Goal: Use online tool/utility: Utilize a website feature to perform a specific function

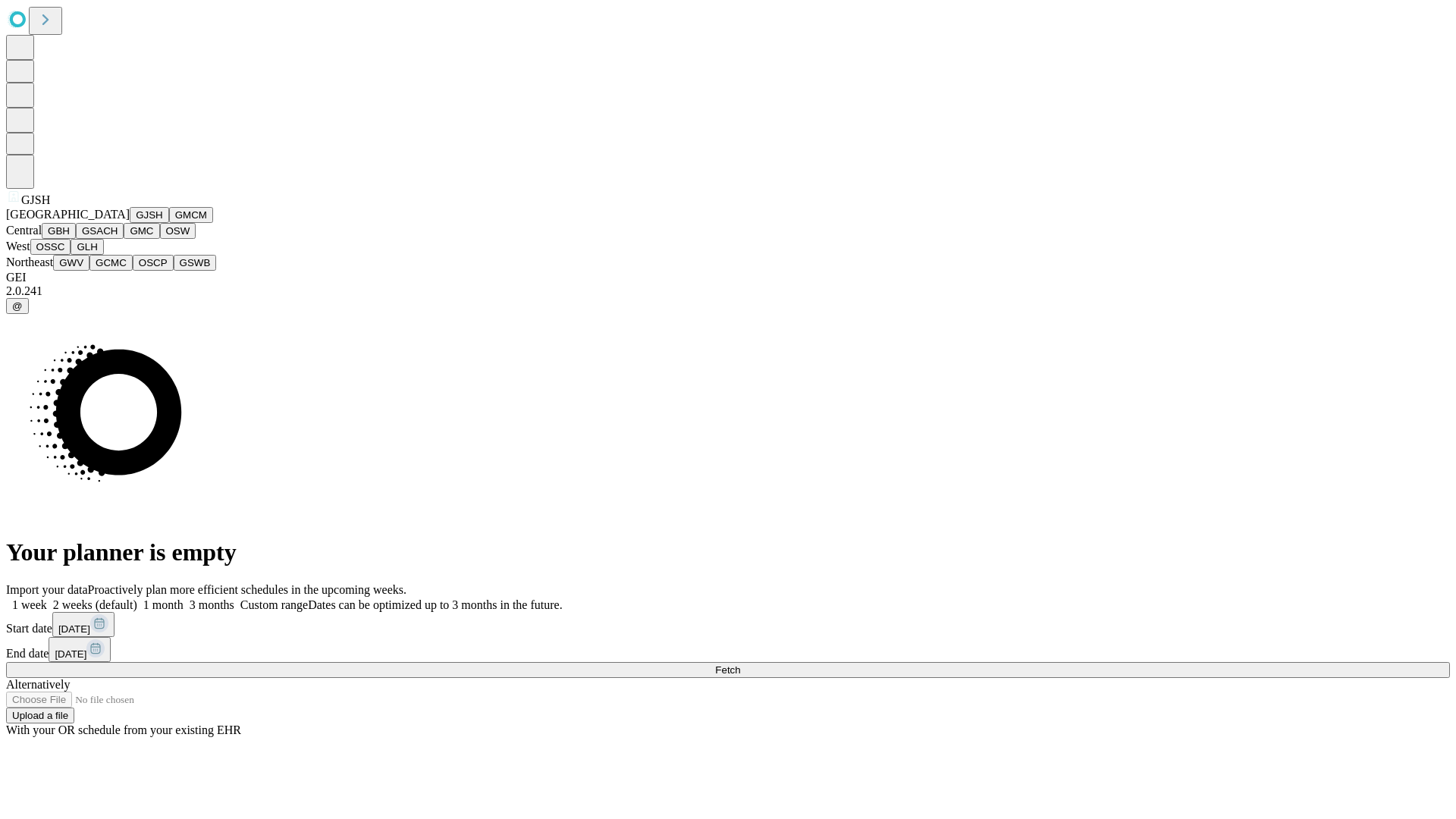
click at [130, 223] on button "GJSH" at bounding box center [150, 215] width 40 height 16
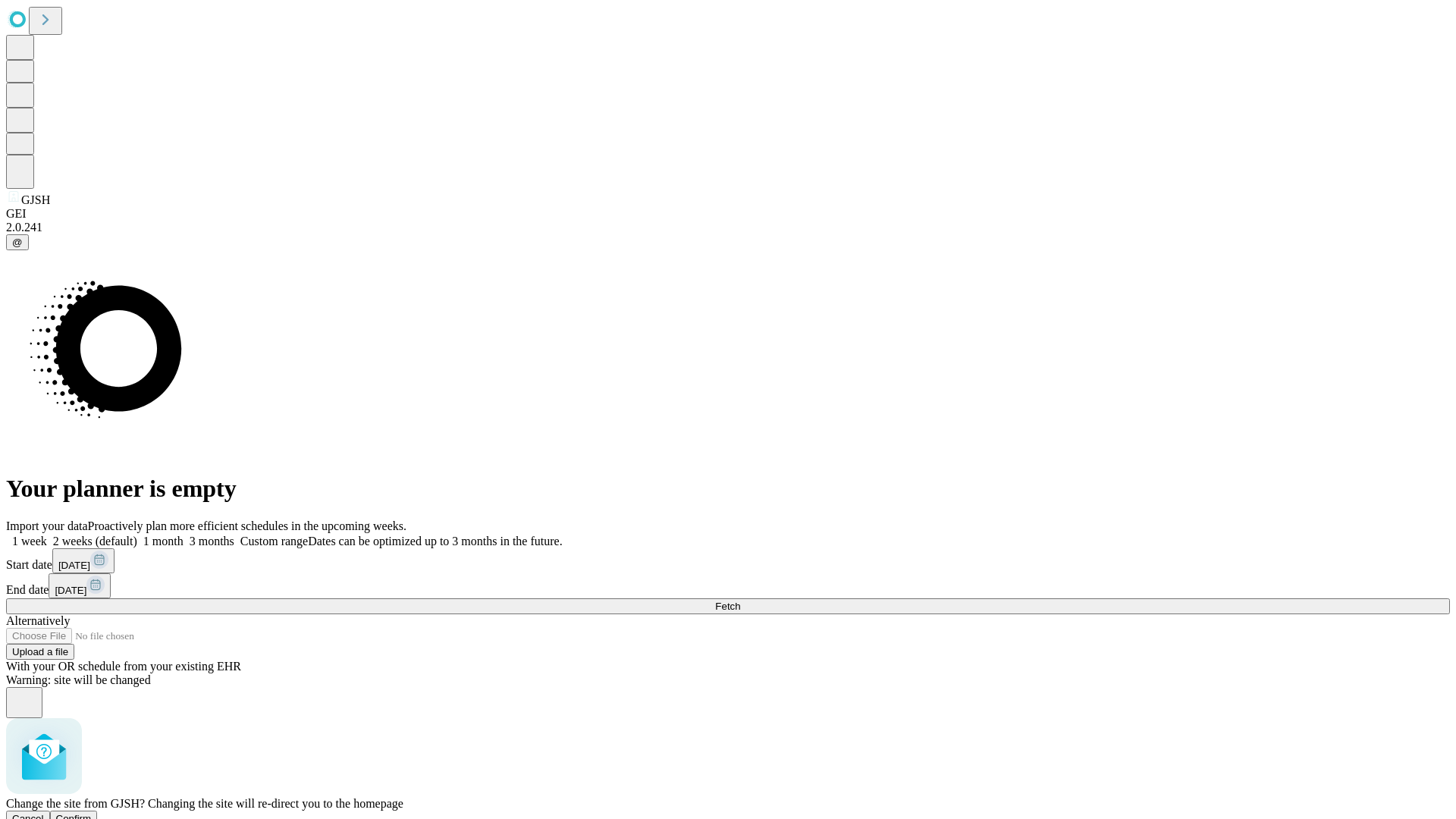
click at [92, 812] on span "Confirm" at bounding box center [74, 818] width 36 height 11
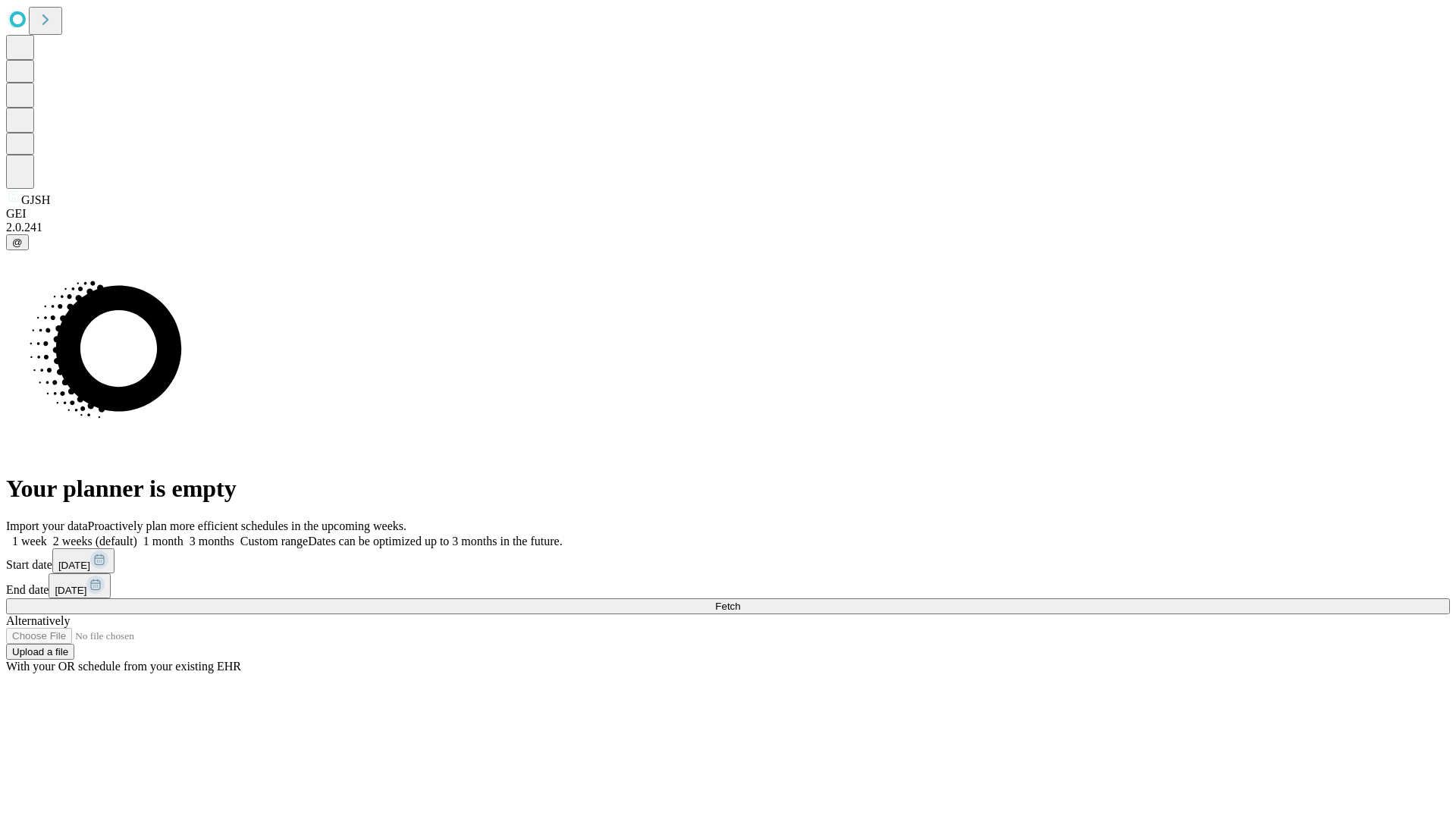
click at [47, 535] on label "1 week" at bounding box center [26, 541] width 41 height 13
click at [740, 600] on span "Fetch" at bounding box center [727, 606] width 25 height 11
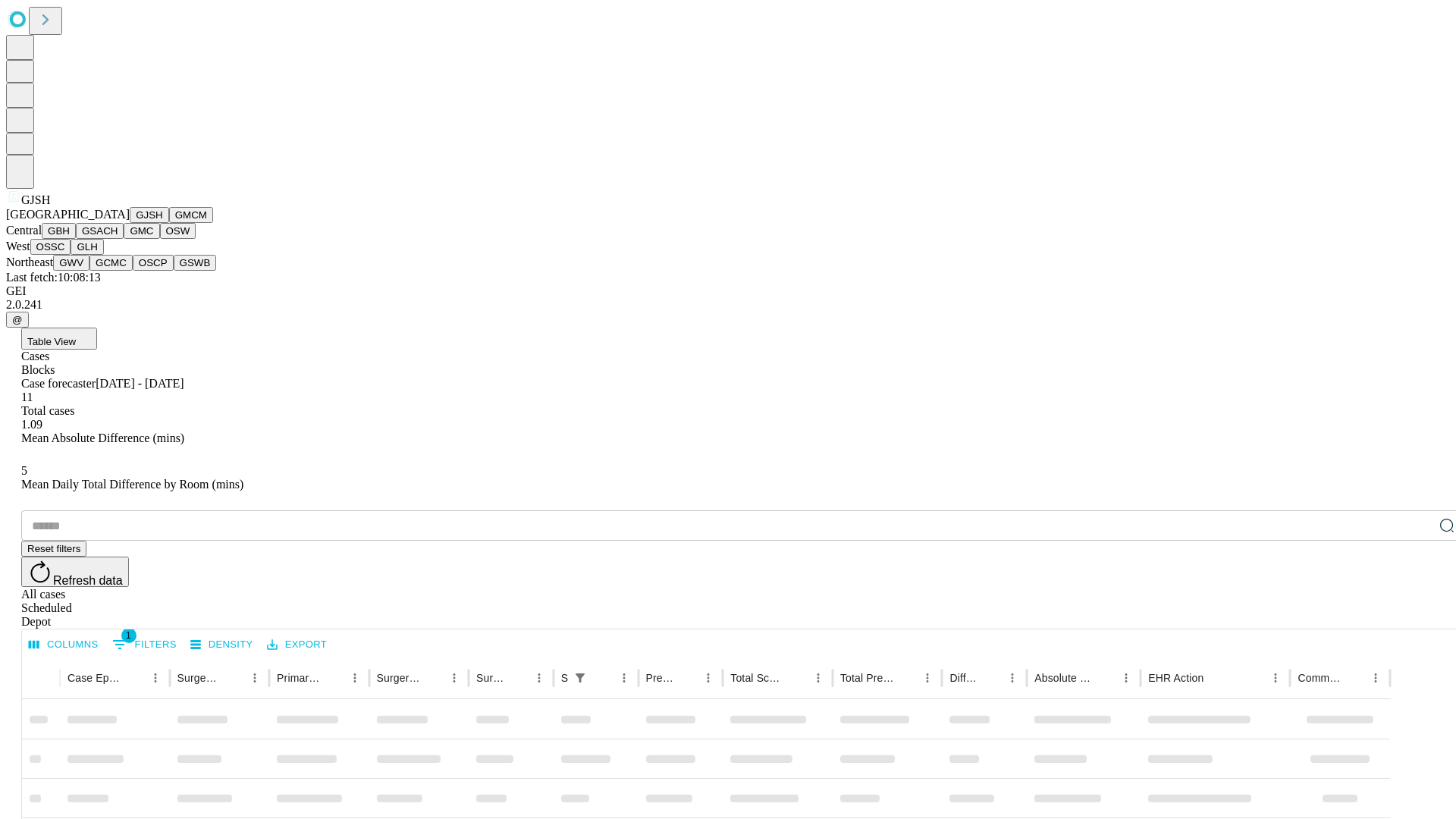
click at [169, 223] on button "GMCM" at bounding box center [191, 215] width 44 height 16
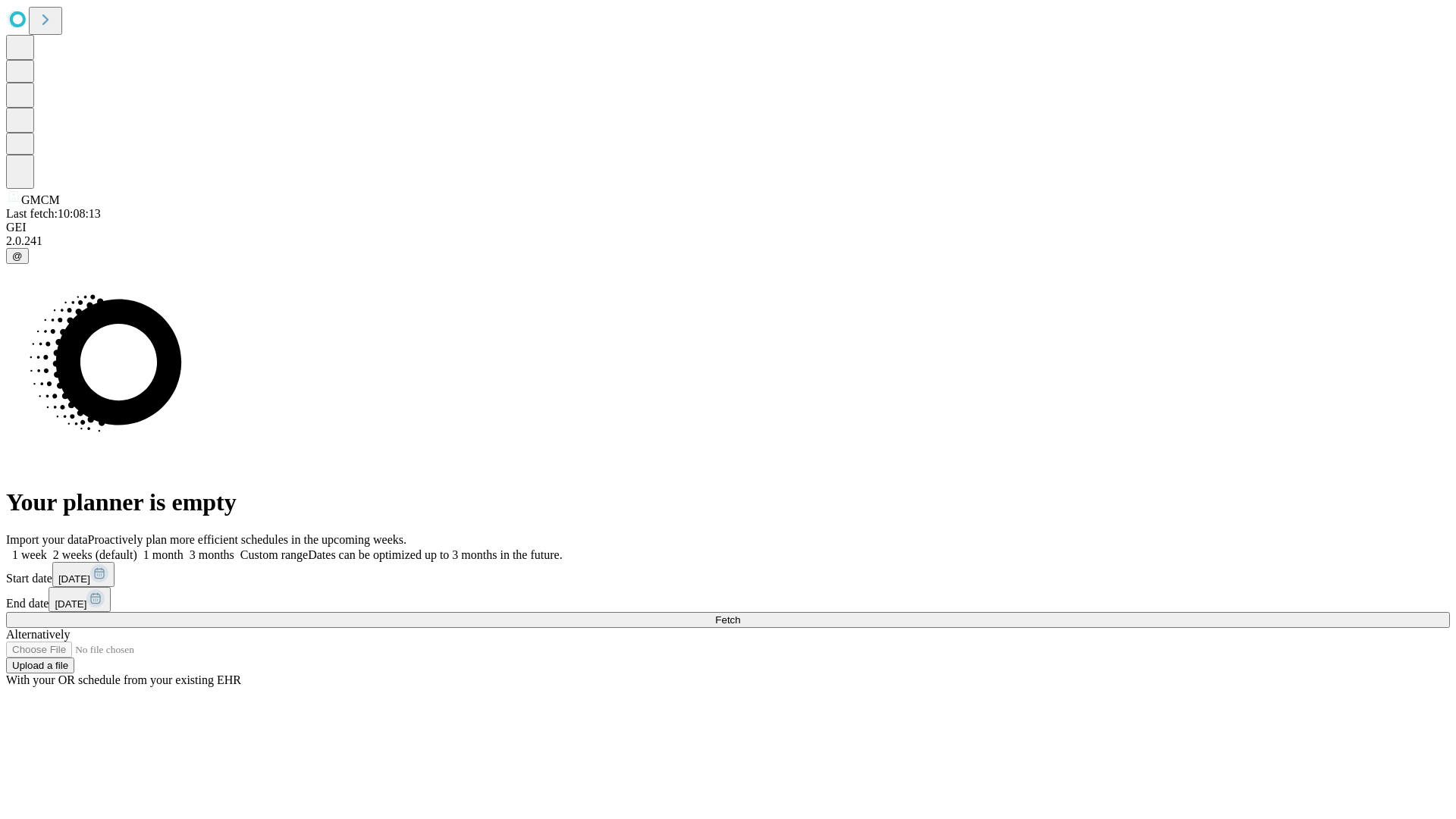
click at [47, 548] on label "1 week" at bounding box center [26, 555] width 41 height 13
click at [740, 614] on span "Fetch" at bounding box center [727, 620] width 25 height 11
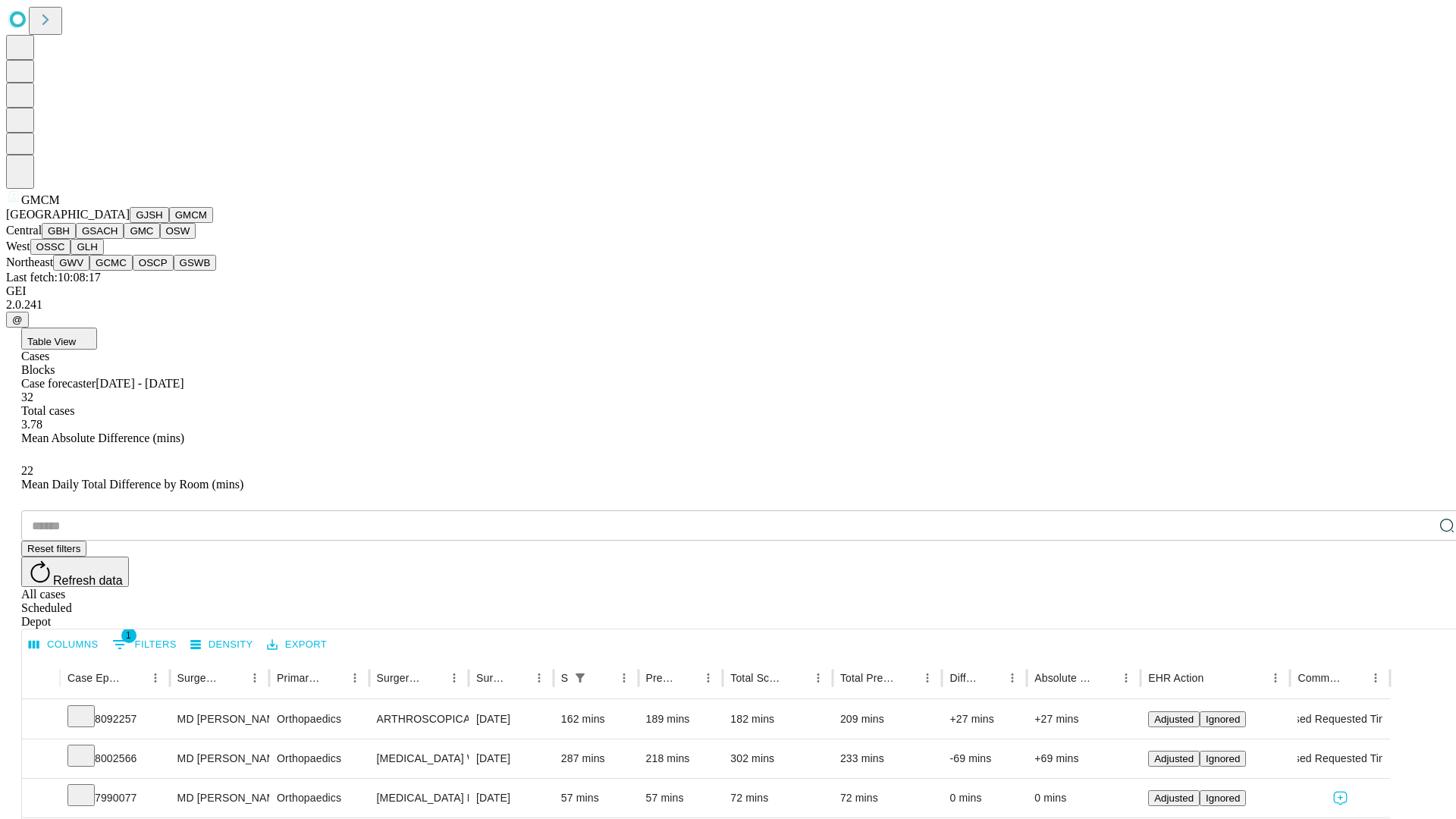
click at [76, 239] on button "GBH" at bounding box center [58, 231] width 34 height 16
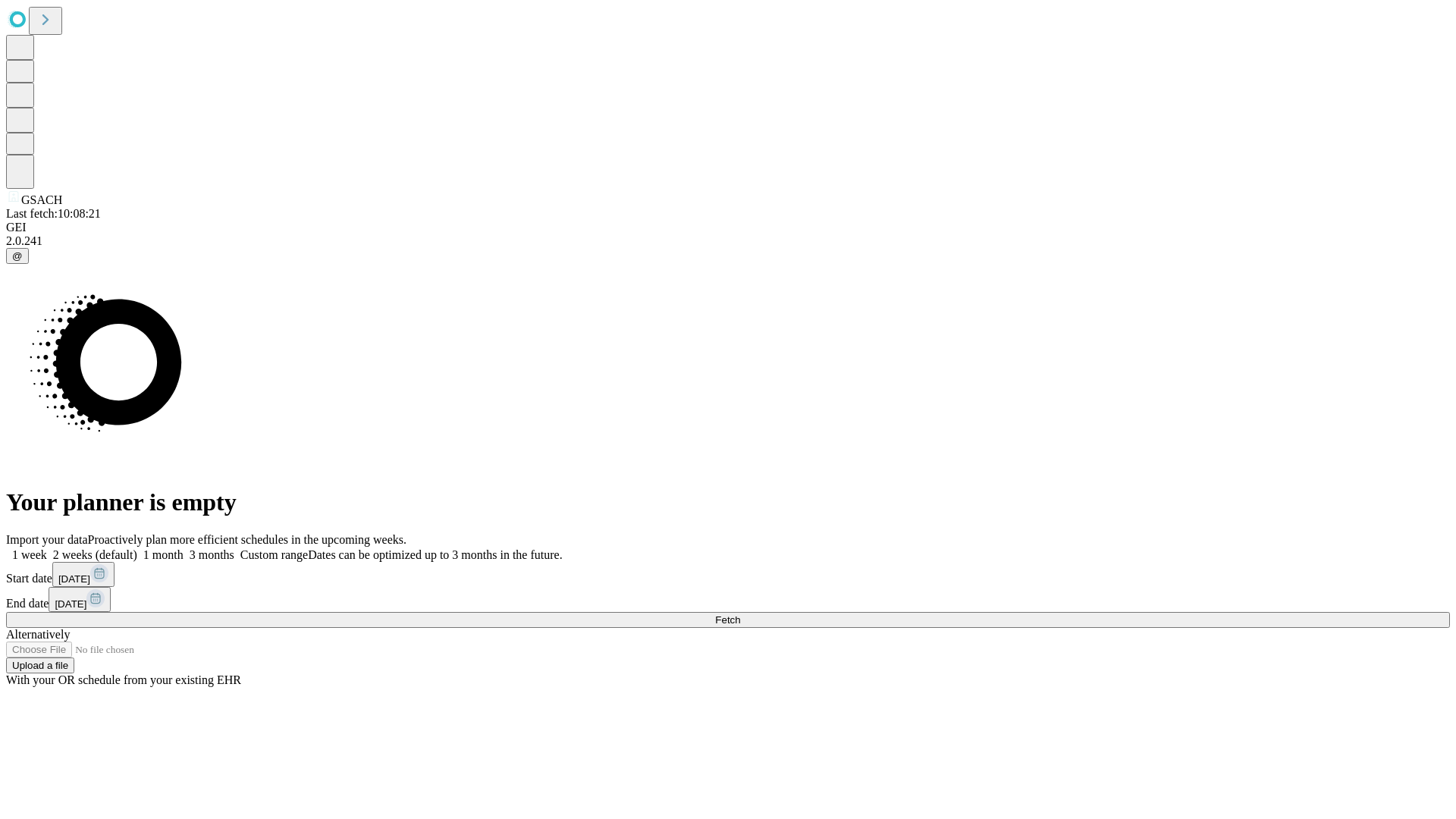
click at [47, 548] on label "1 week" at bounding box center [26, 555] width 41 height 13
click at [740, 614] on span "Fetch" at bounding box center [727, 620] width 25 height 11
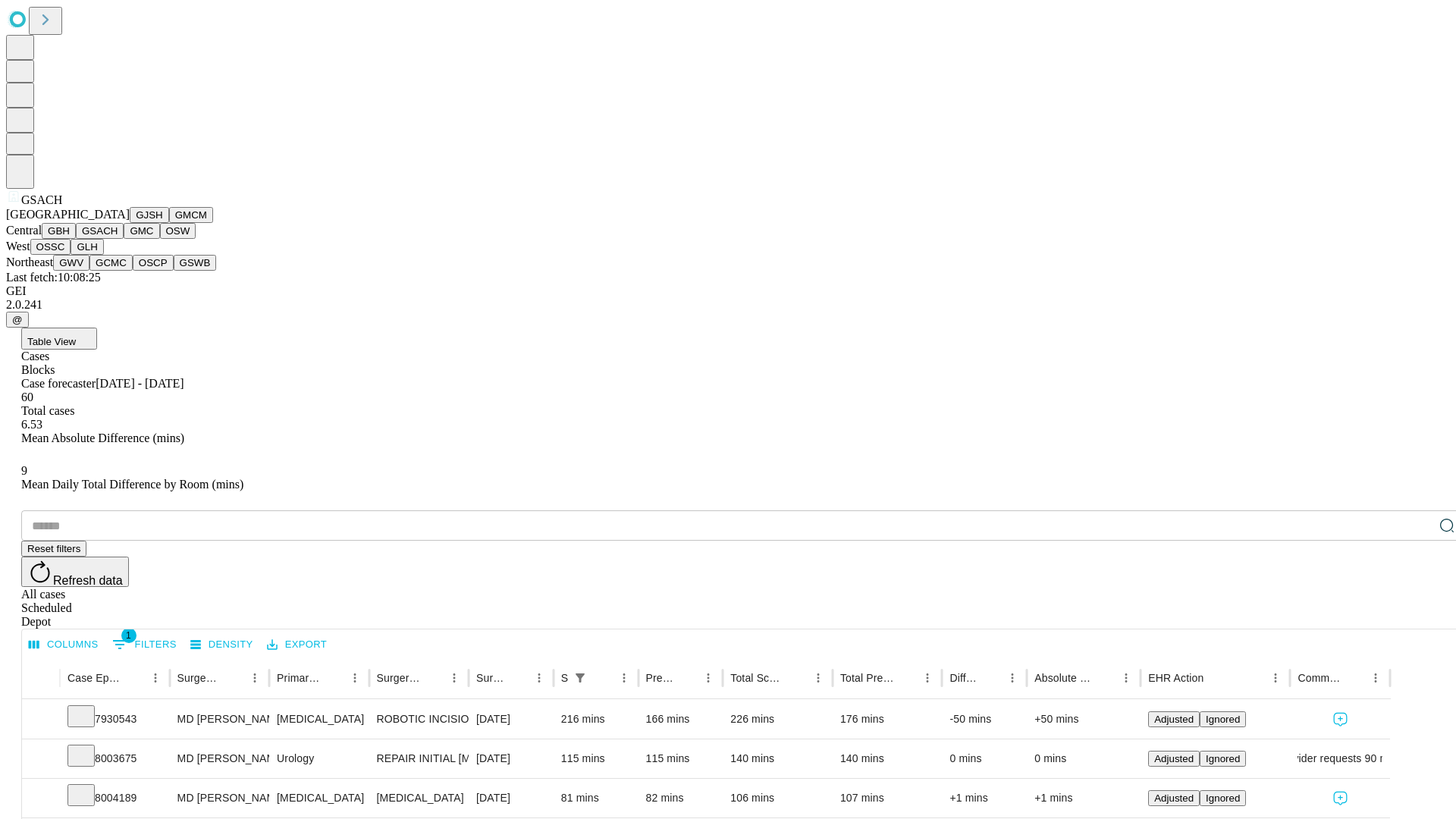
click at [124, 239] on button "GMC" at bounding box center [141, 231] width 36 height 16
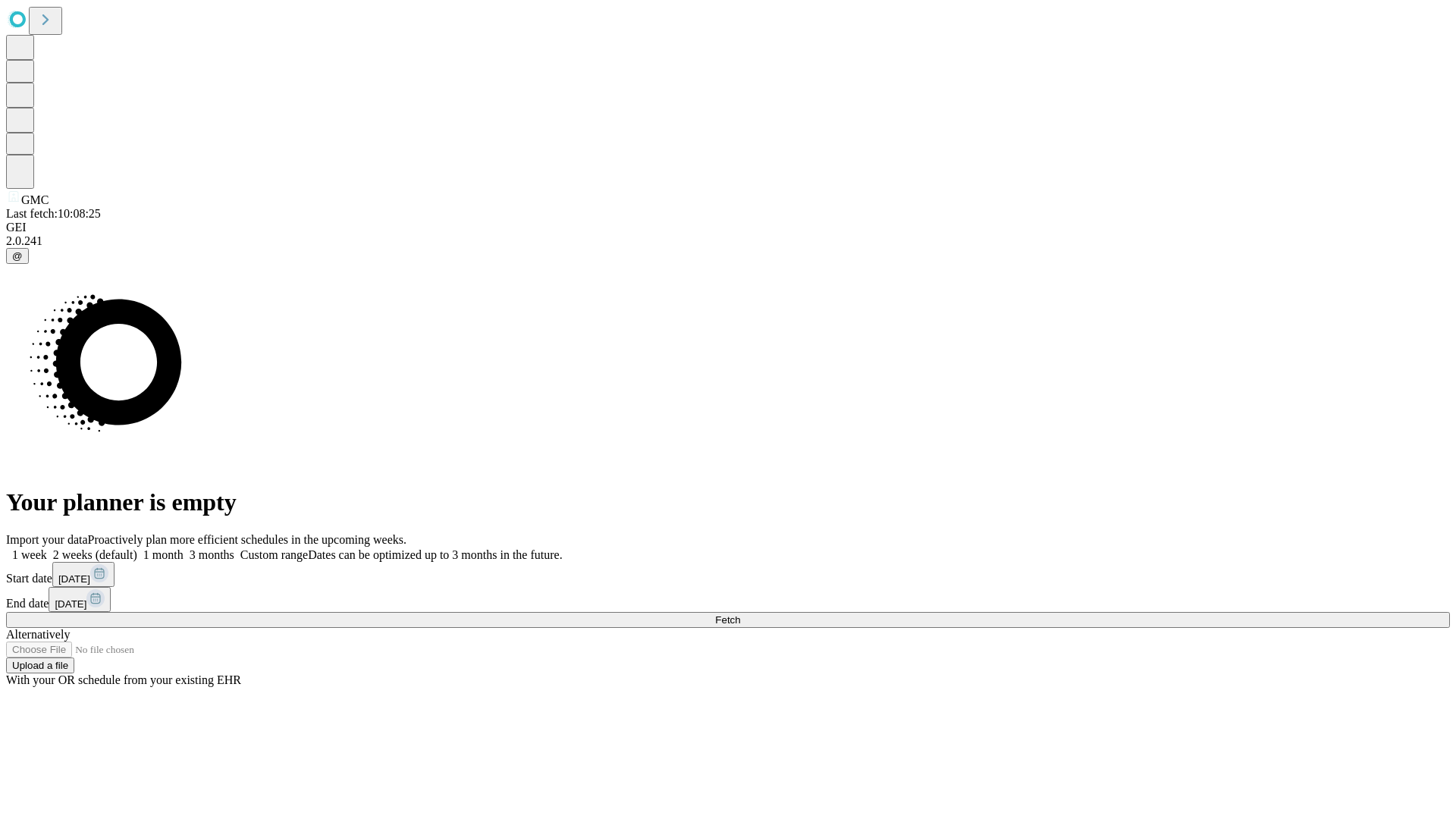
click at [47, 548] on label "1 week" at bounding box center [26, 555] width 41 height 13
click at [740, 614] on span "Fetch" at bounding box center [727, 620] width 25 height 11
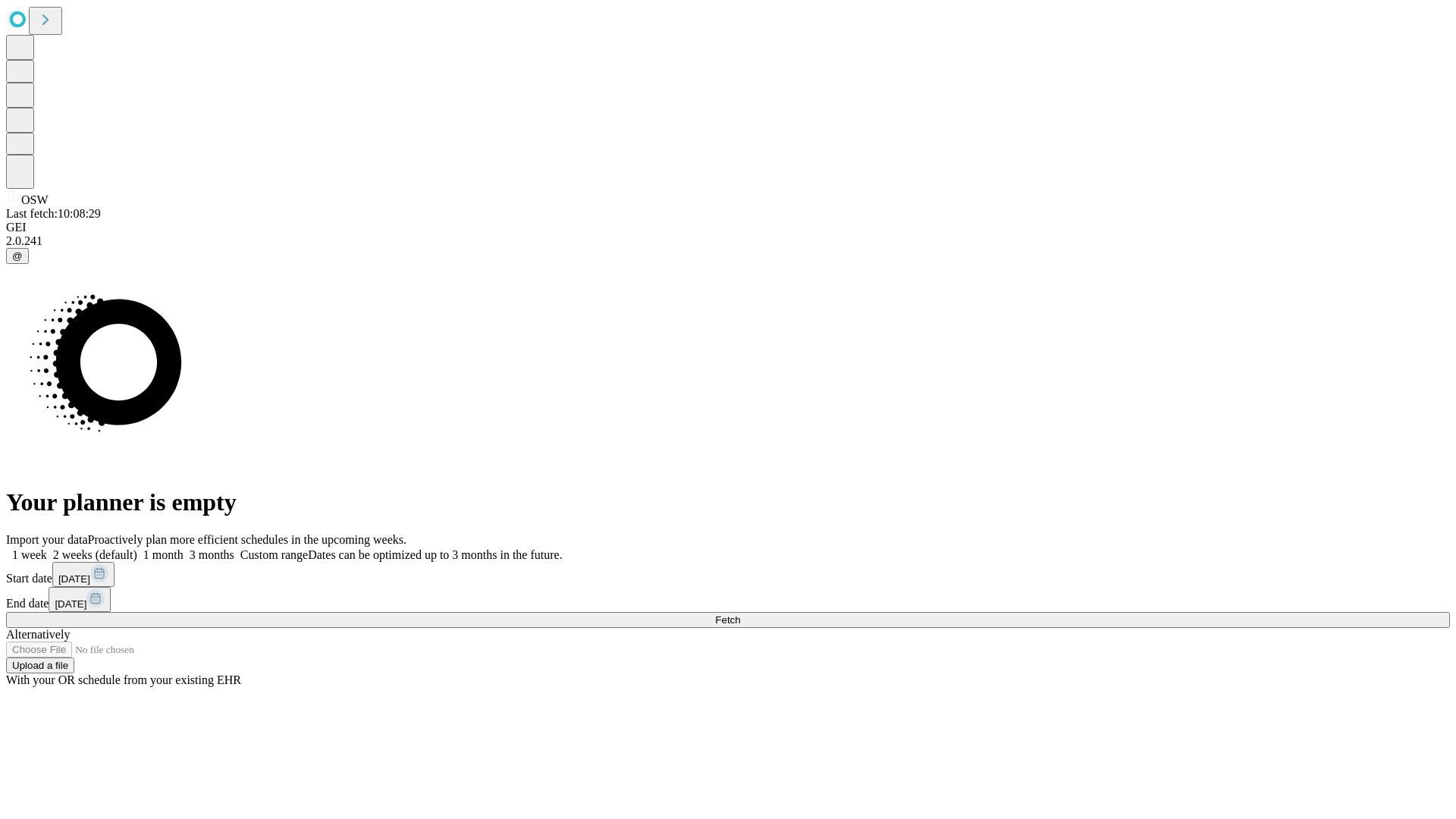
click at [47, 548] on label "1 week" at bounding box center [26, 555] width 41 height 13
click at [740, 614] on span "Fetch" at bounding box center [727, 620] width 25 height 11
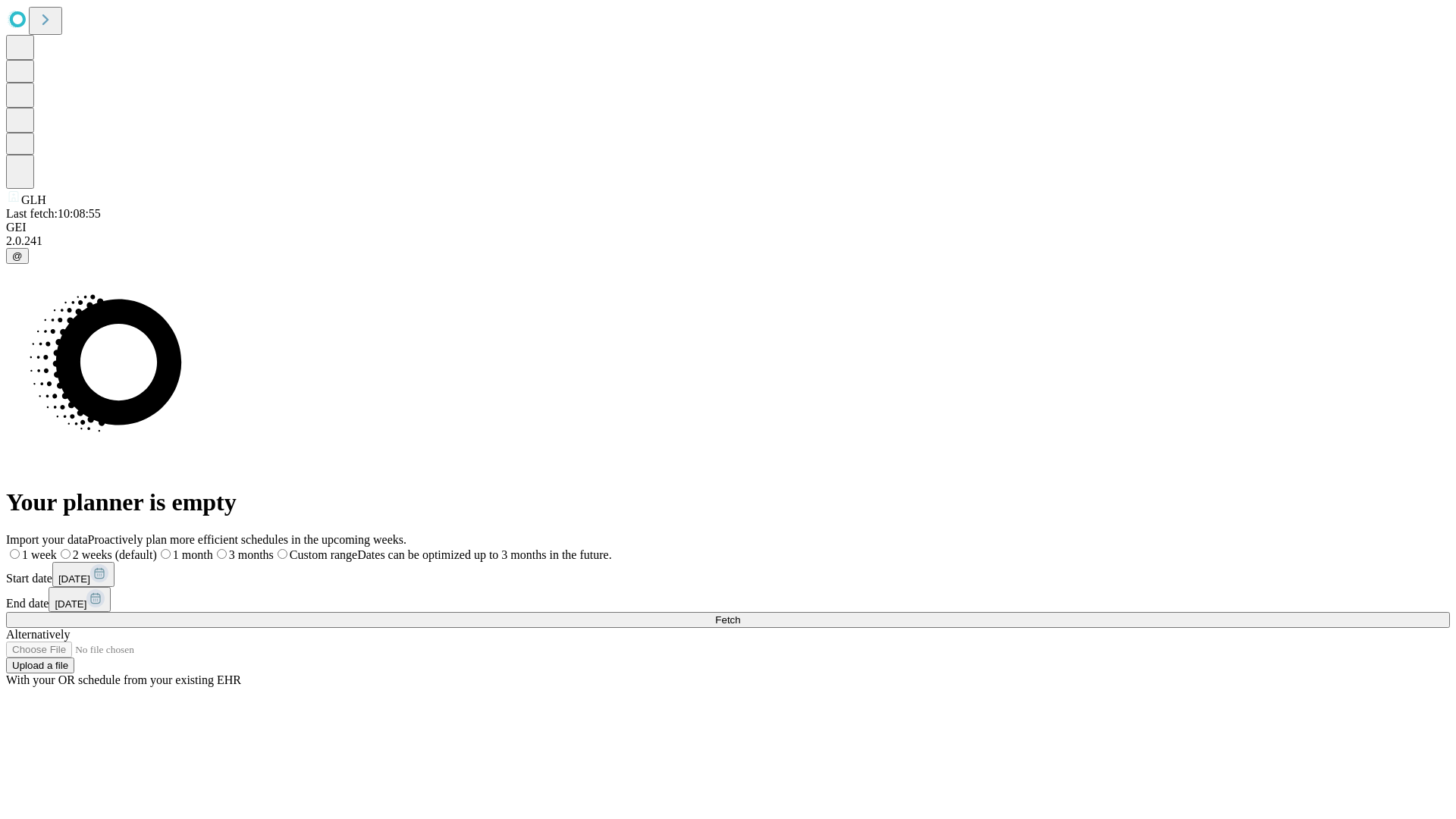
click at [57, 548] on label "1 week" at bounding box center [31, 555] width 51 height 13
click at [740, 614] on span "Fetch" at bounding box center [727, 620] width 25 height 11
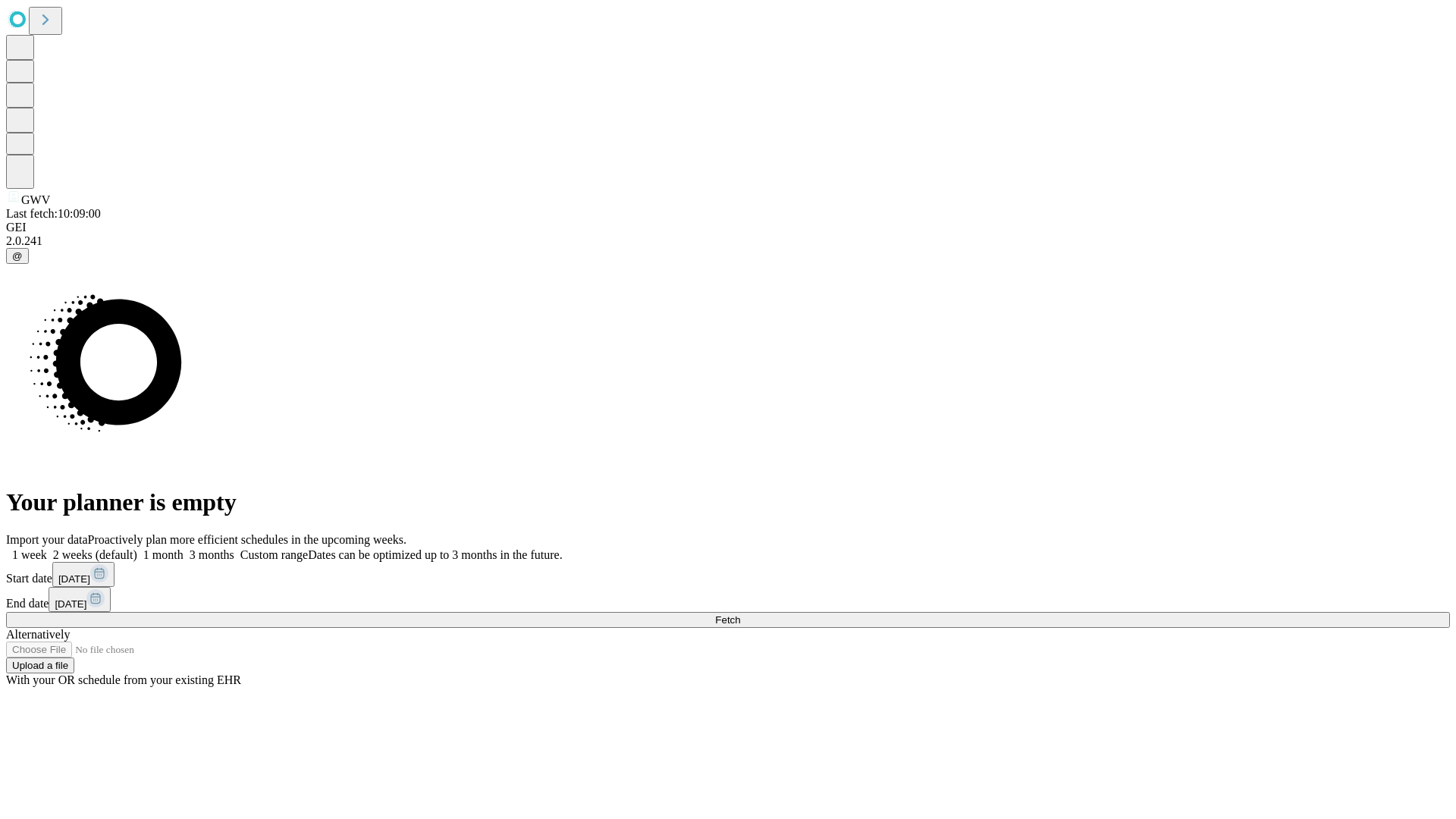
click at [47, 548] on label "1 week" at bounding box center [26, 555] width 41 height 13
click at [740, 614] on span "Fetch" at bounding box center [727, 620] width 25 height 11
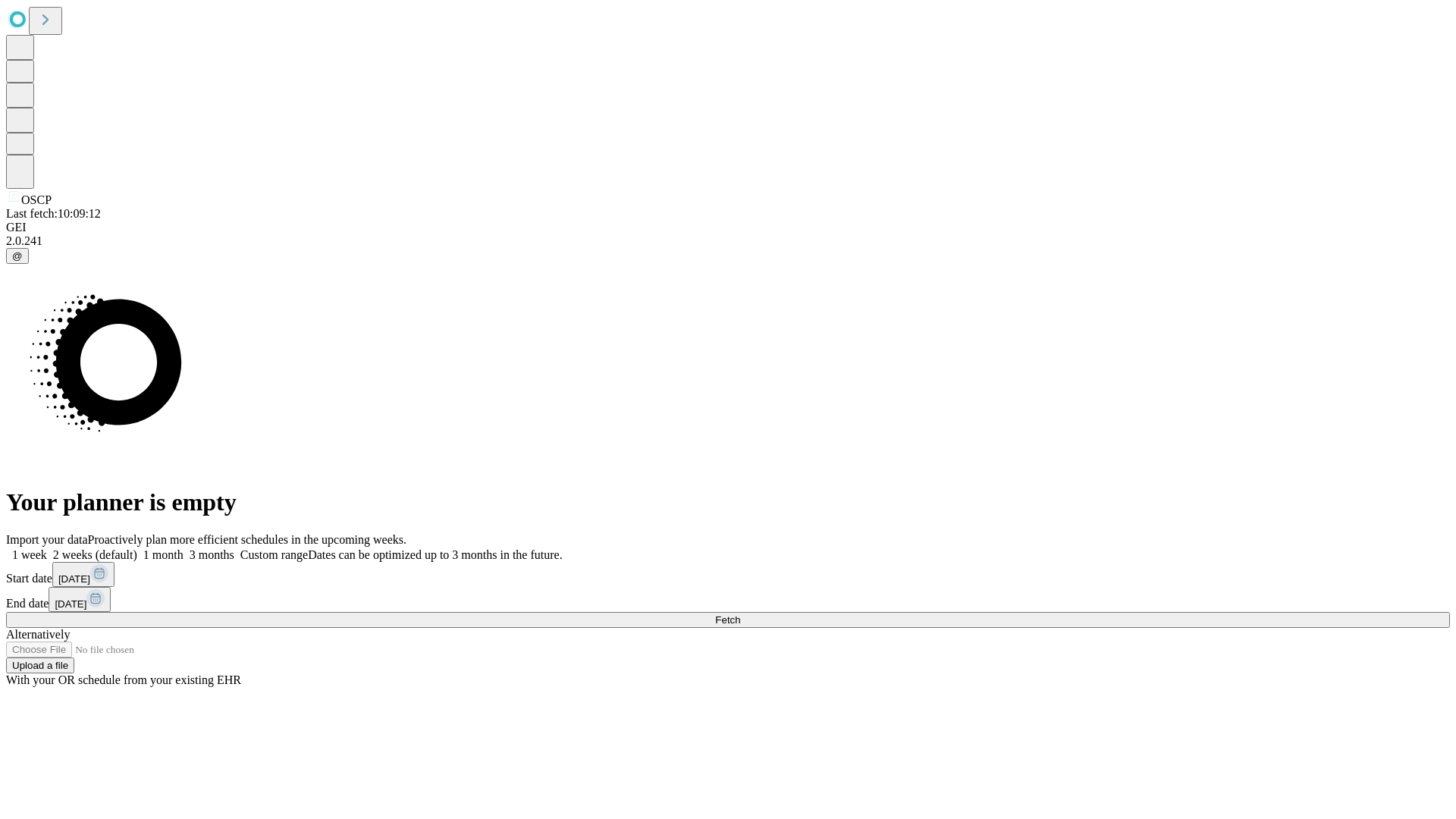
click at [47, 548] on label "1 week" at bounding box center [26, 555] width 41 height 13
click at [740, 614] on span "Fetch" at bounding box center [727, 620] width 25 height 11
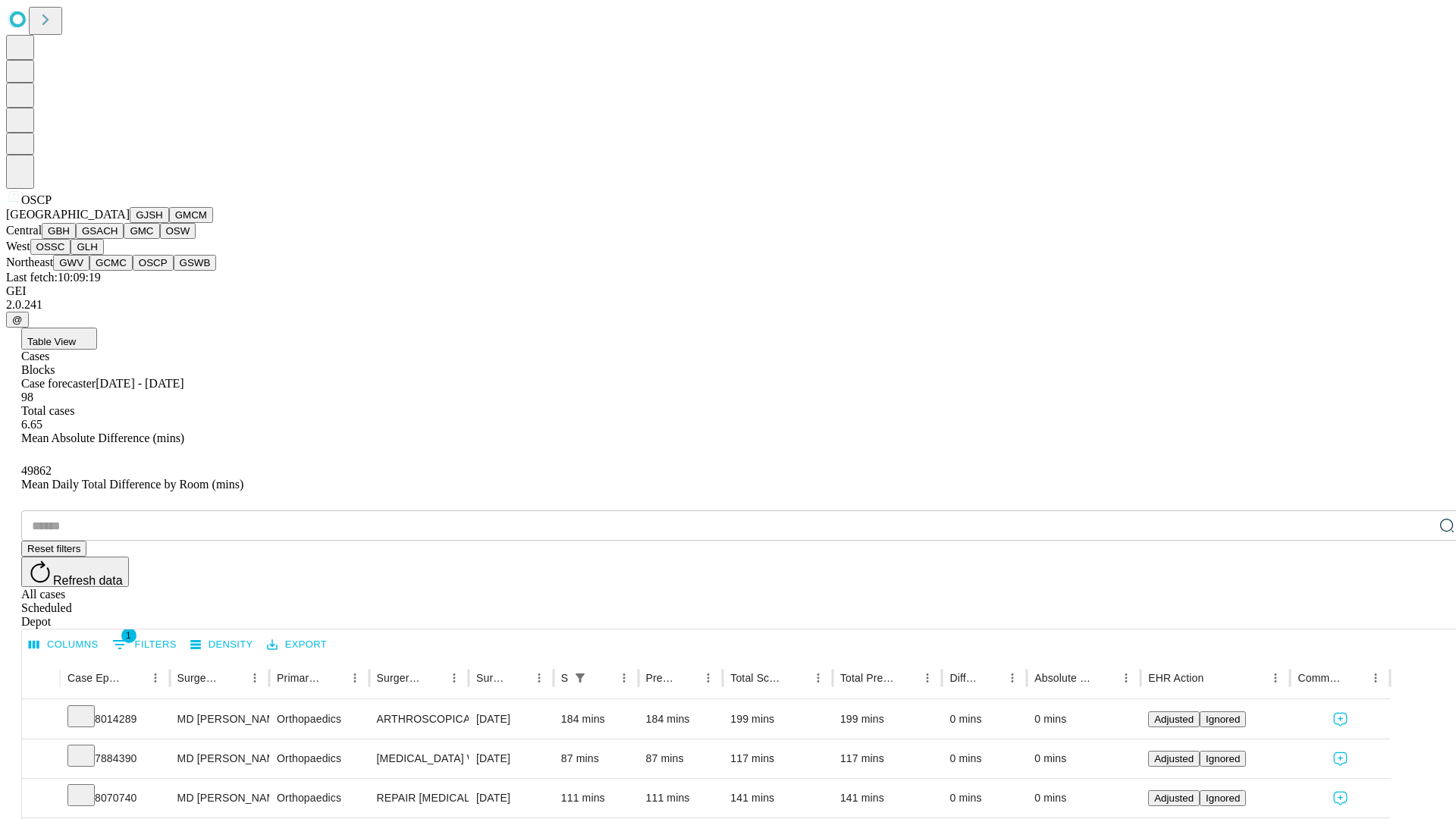
click at [174, 271] on button "GSWB" at bounding box center [195, 263] width 43 height 16
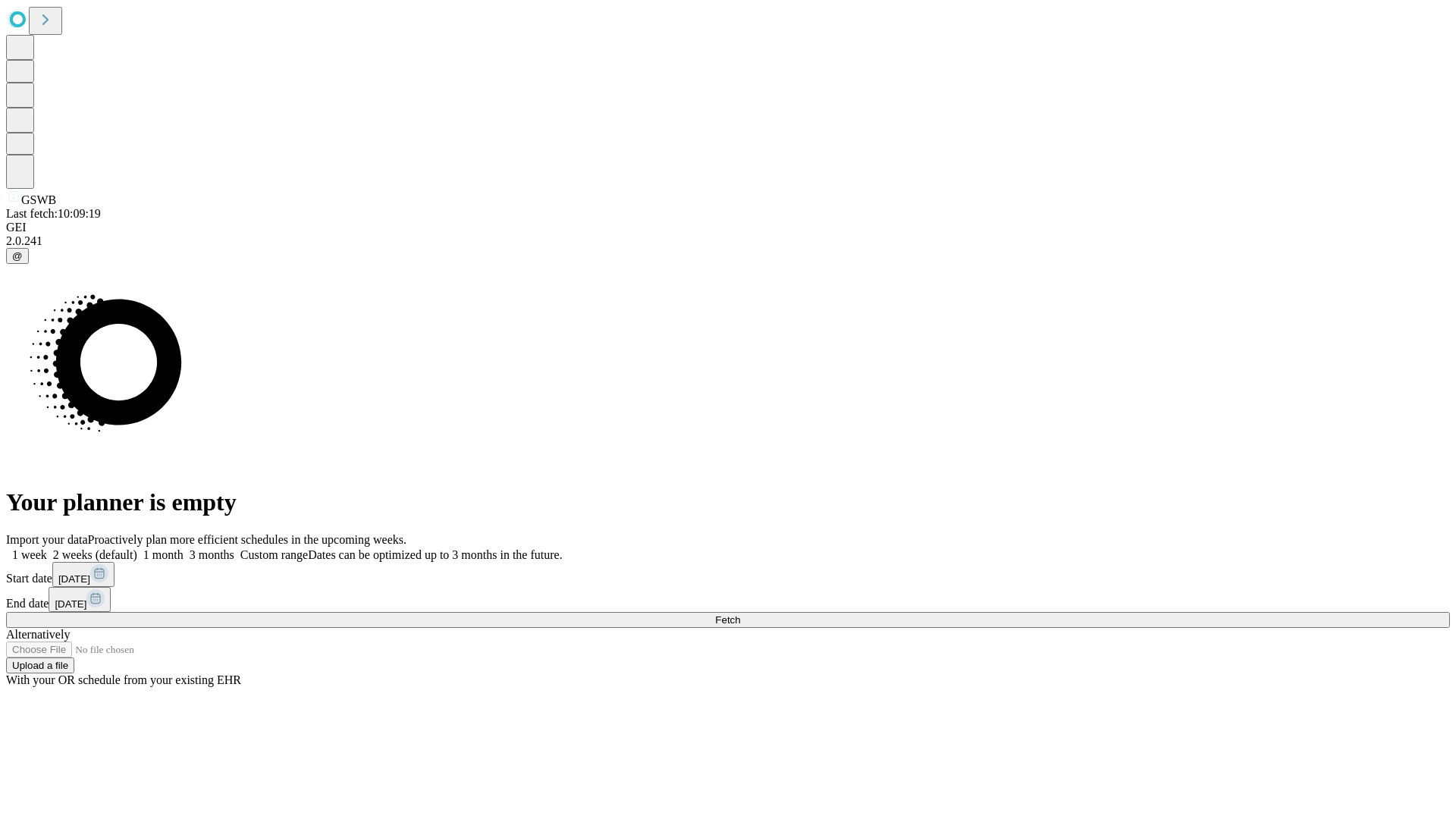
click at [47, 548] on label "1 week" at bounding box center [26, 555] width 41 height 13
click at [740, 614] on span "Fetch" at bounding box center [727, 620] width 25 height 11
